Goal: Information Seeking & Learning: Learn about a topic

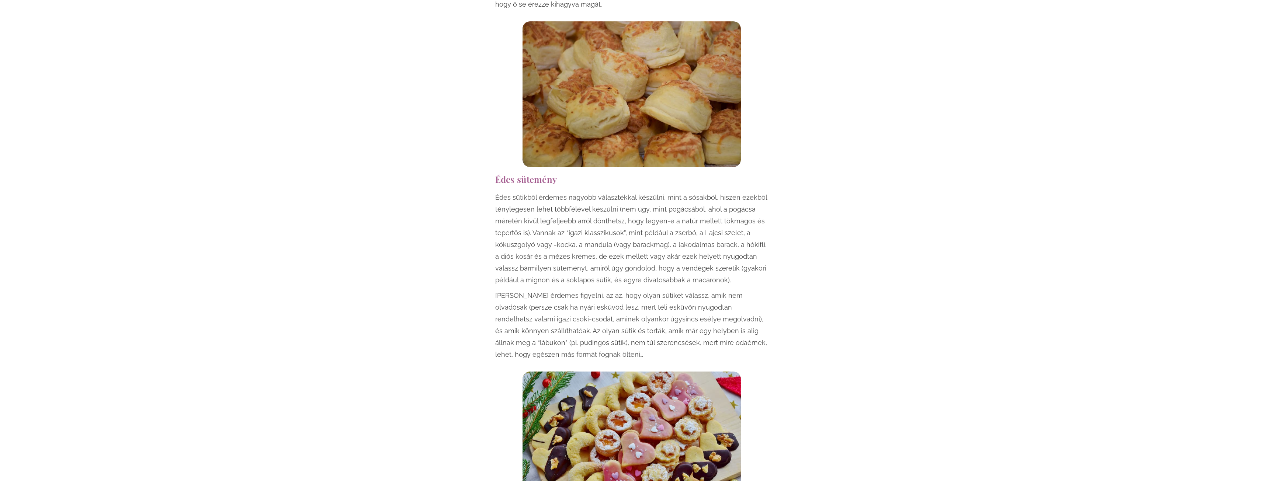
scroll to position [1069, 0]
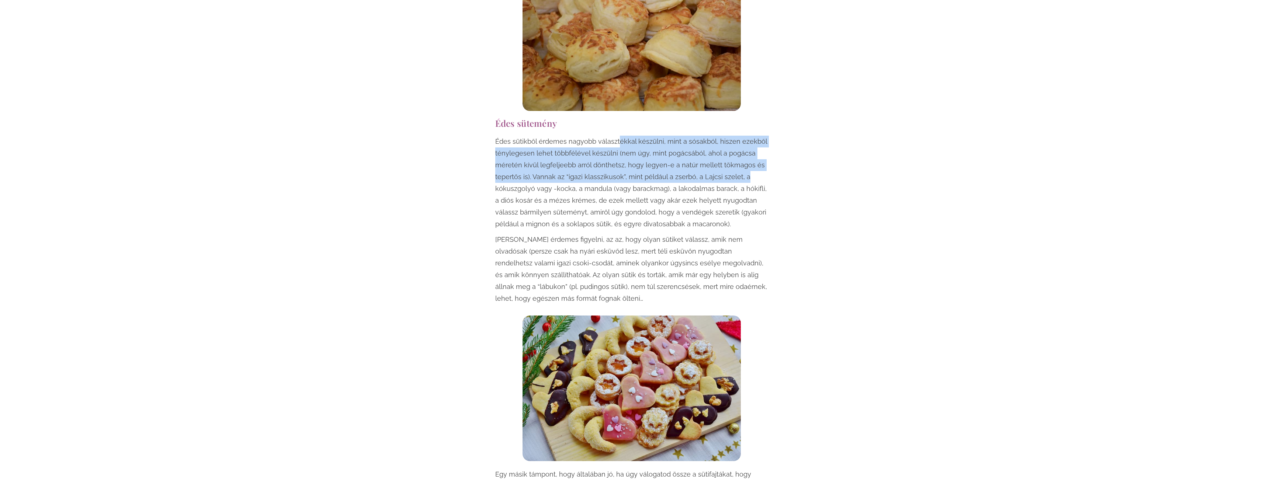
drag, startPoint x: 618, startPoint y: 138, endPoint x: 775, endPoint y: 172, distance: 160.5
click at [775, 172] on div "Az esküvőszervezés során a vacsora és az italok összeállítása és kiszámolása me…" at bounding box center [632, 98] width 288 height 1429
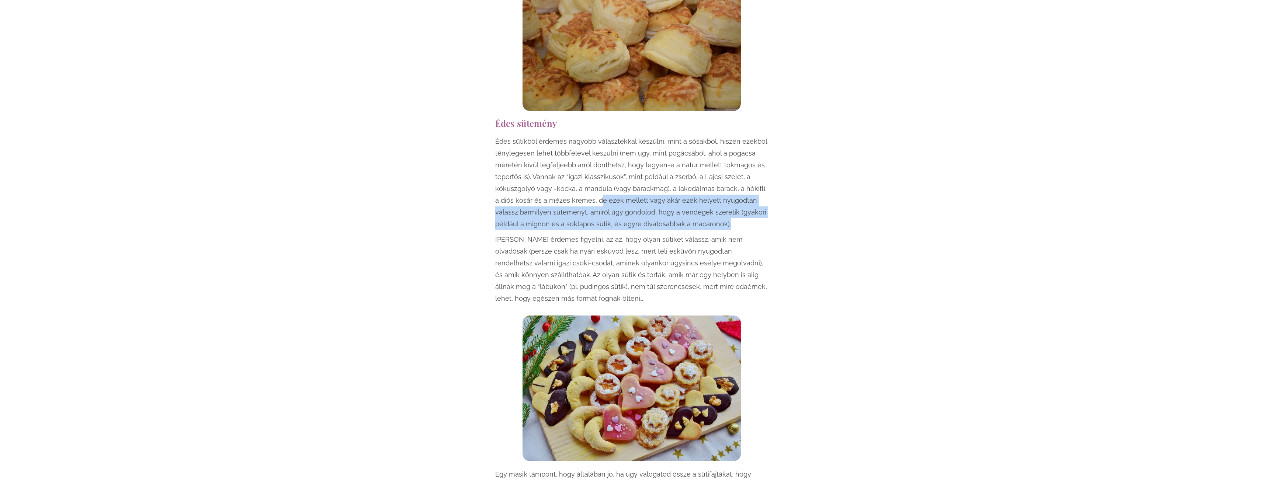
drag, startPoint x: 594, startPoint y: 198, endPoint x: 782, endPoint y: 225, distance: 189.5
click at [782, 225] on div "Az esküvőszervezés során a vacsora és az italok összeállítása és kiszámolása me…" at bounding box center [631, 98] width 431 height 1429
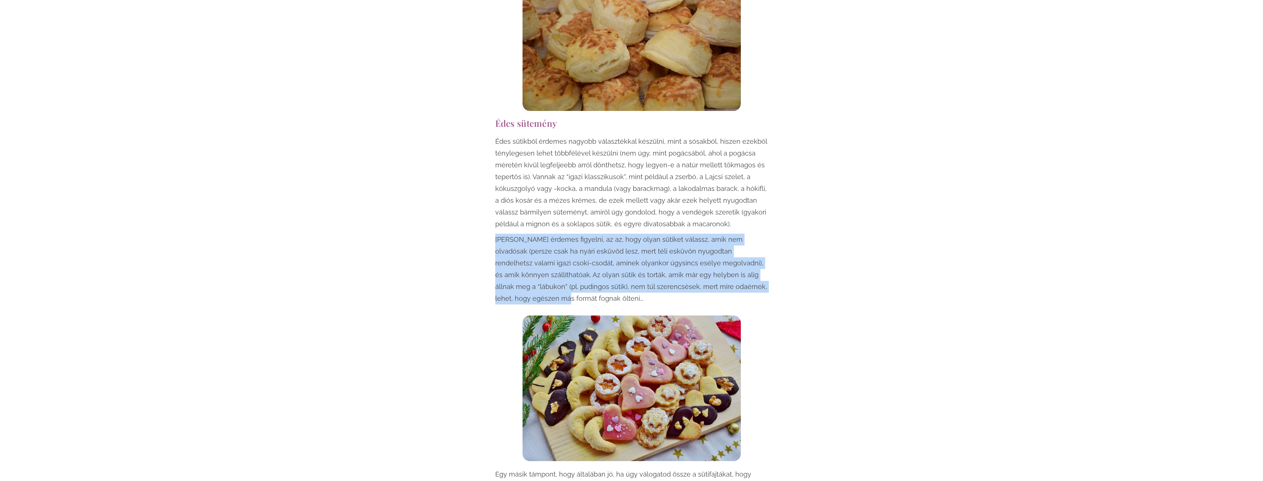
drag, startPoint x: 484, startPoint y: 238, endPoint x: 751, endPoint y: 289, distance: 272.4
click at [751, 289] on div "Az esküvőszervezés során a vacsora és az italok összeállítása és kiszámolása me…" at bounding box center [631, 98] width 431 height 1429
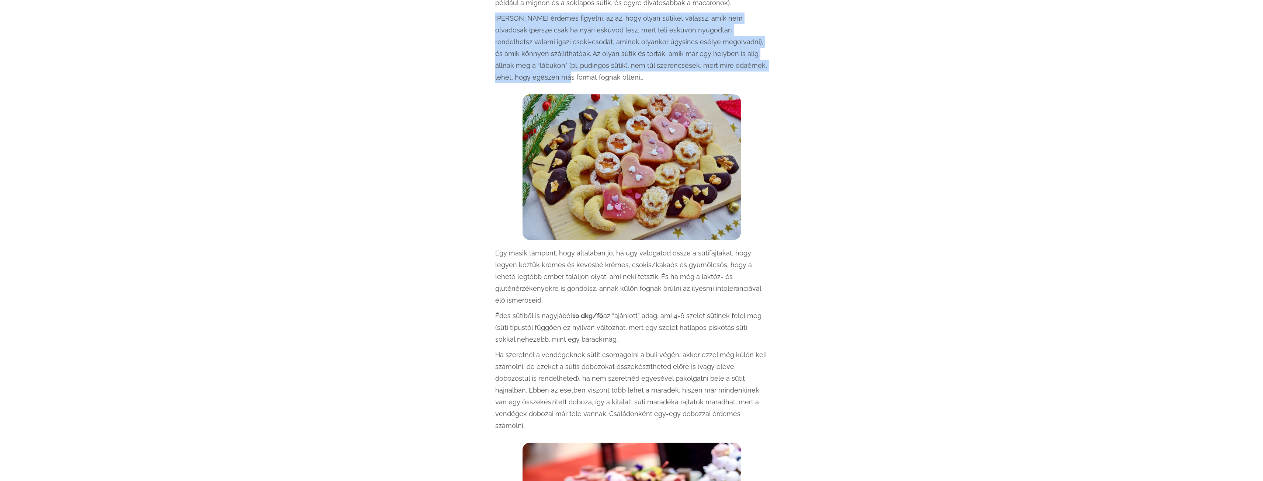
scroll to position [1327, 0]
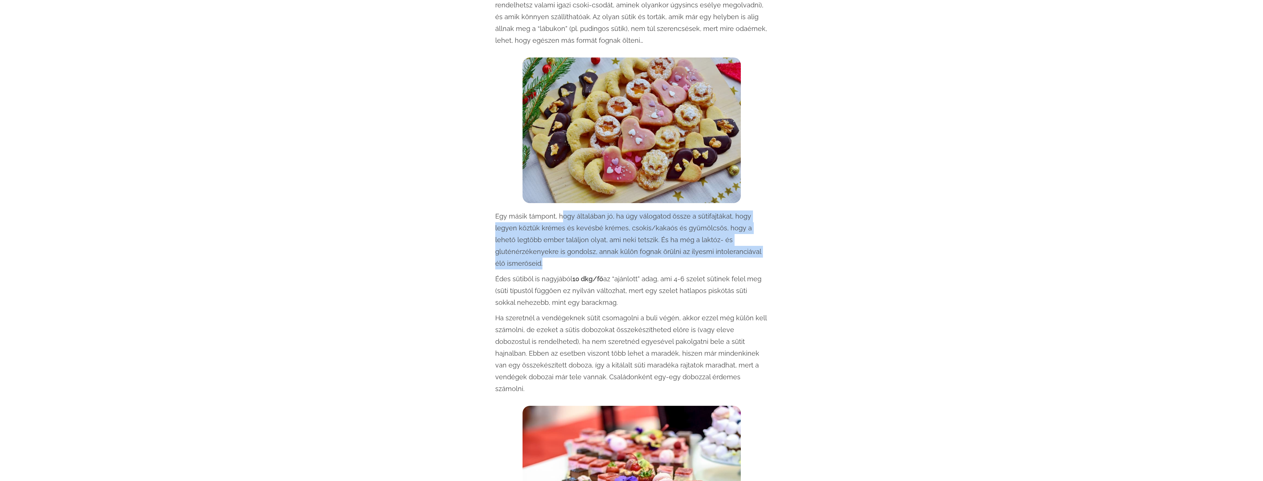
drag, startPoint x: 560, startPoint y: 211, endPoint x: 749, endPoint y: 255, distance: 193.7
click at [749, 255] on p "Egy másik támpont, hogy általában jó, ha úgy válogatod össze a sütifajtákat, ho…" at bounding box center [631, 240] width 273 height 59
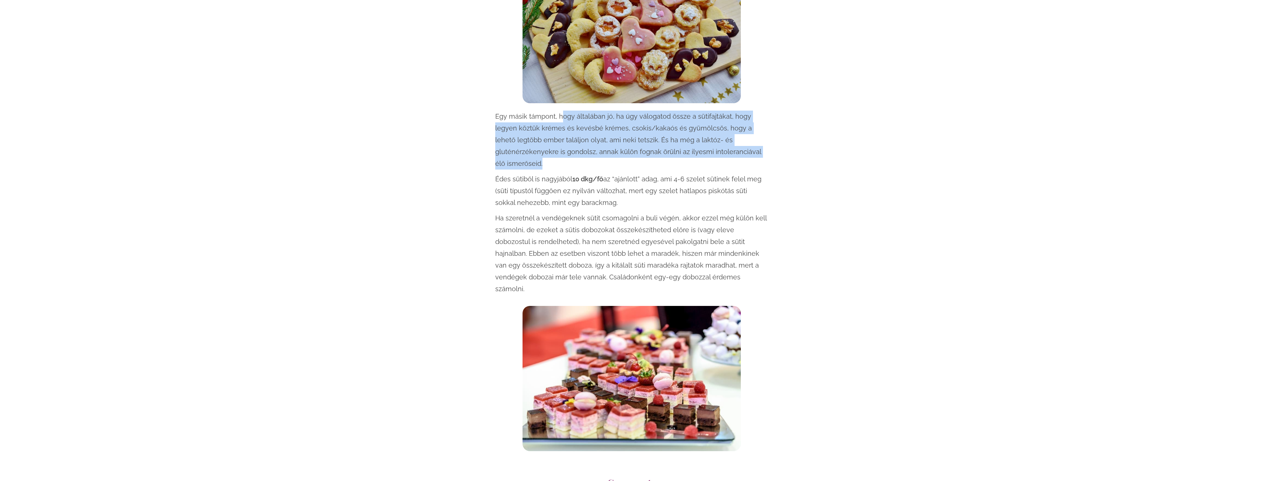
scroll to position [1438, 0]
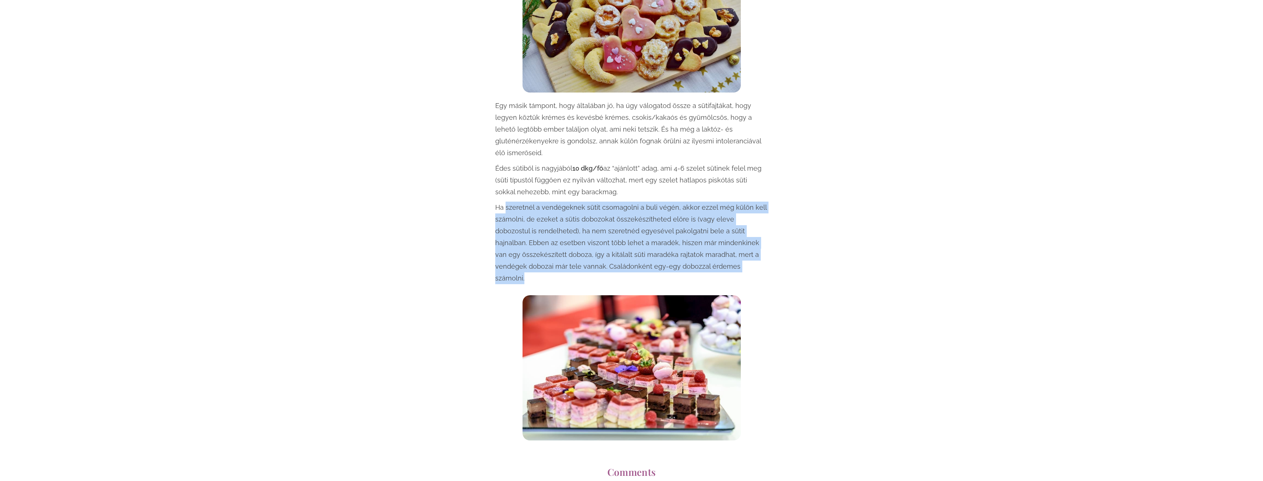
drag, startPoint x: 506, startPoint y: 197, endPoint x: 764, endPoint y: 258, distance: 265.4
click at [764, 258] on p "Ha szeretnél a vendégeknek sütit csomagolni a buli végén, akkor ezzel még külön…" at bounding box center [631, 243] width 273 height 83
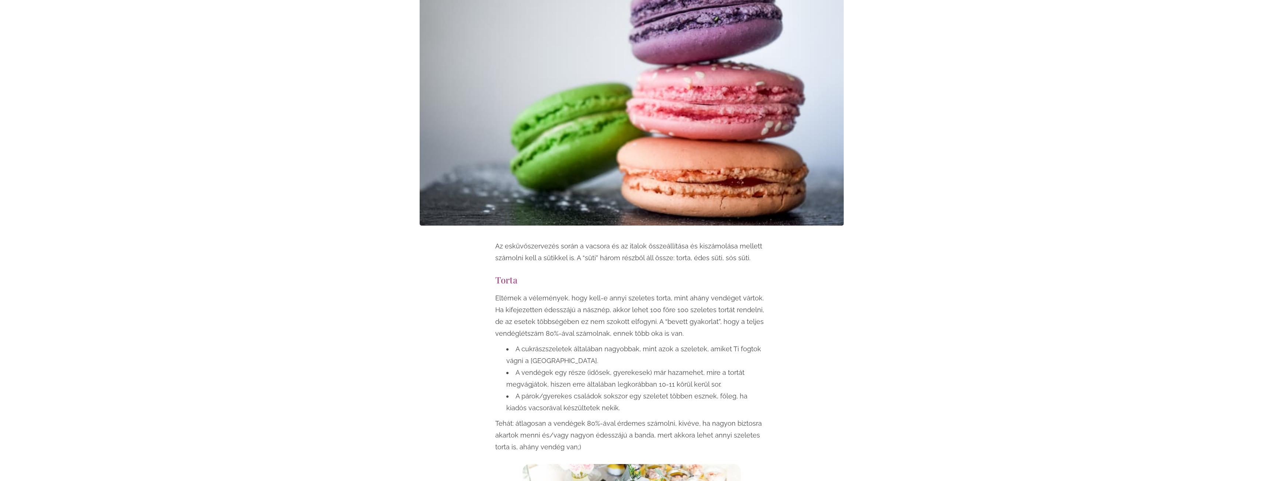
scroll to position [111, 0]
